Goal: Navigation & Orientation: Find specific page/section

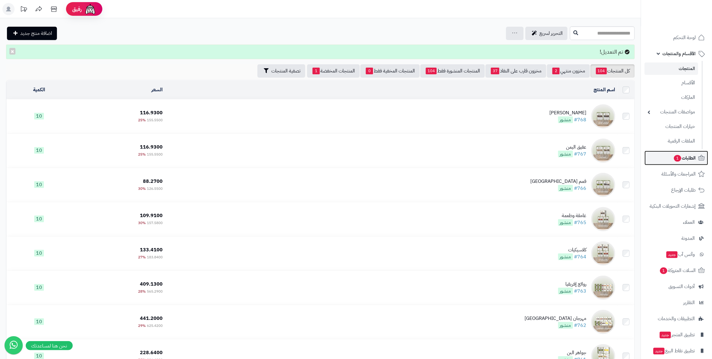
click at [694, 157] on span "الطلبات 1" at bounding box center [685, 158] width 22 height 8
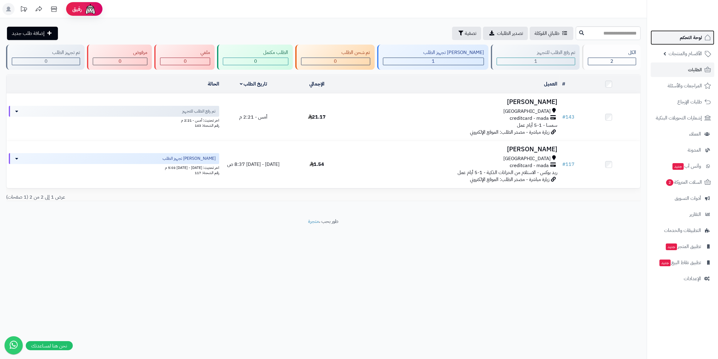
click at [689, 42] on link "لوحة التحكم" at bounding box center [682, 37] width 64 height 15
